Goal: Task Accomplishment & Management: Use online tool/utility

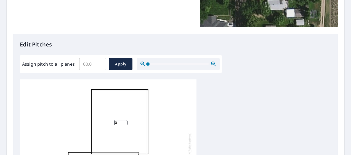
scroll to position [6, 0]
click at [120, 120] on input "0" at bounding box center [120, 122] width 13 height 5
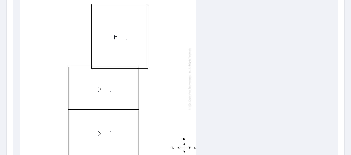
scroll to position [200, 0]
type input "2"
click at [109, 87] on input "1" at bounding box center [104, 89] width 13 height 5
type input "2"
click at [109, 87] on input "2" at bounding box center [104, 89] width 13 height 5
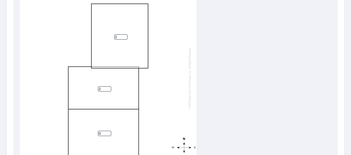
click at [106, 131] on input "0" at bounding box center [104, 133] width 13 height 5
click at [109, 131] on input "1" at bounding box center [104, 133] width 13 height 5
type input "2"
click at [109, 131] on input "2" at bounding box center [104, 133] width 13 height 5
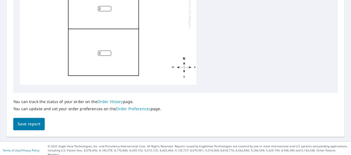
click at [28, 122] on span "Save report" at bounding box center [29, 124] width 23 height 7
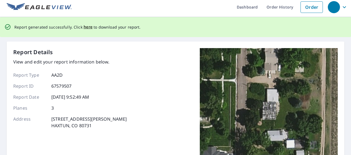
scroll to position [3, 0]
click at [85, 26] on span "here" at bounding box center [88, 26] width 9 height 7
